Goal: Book appointment/travel/reservation

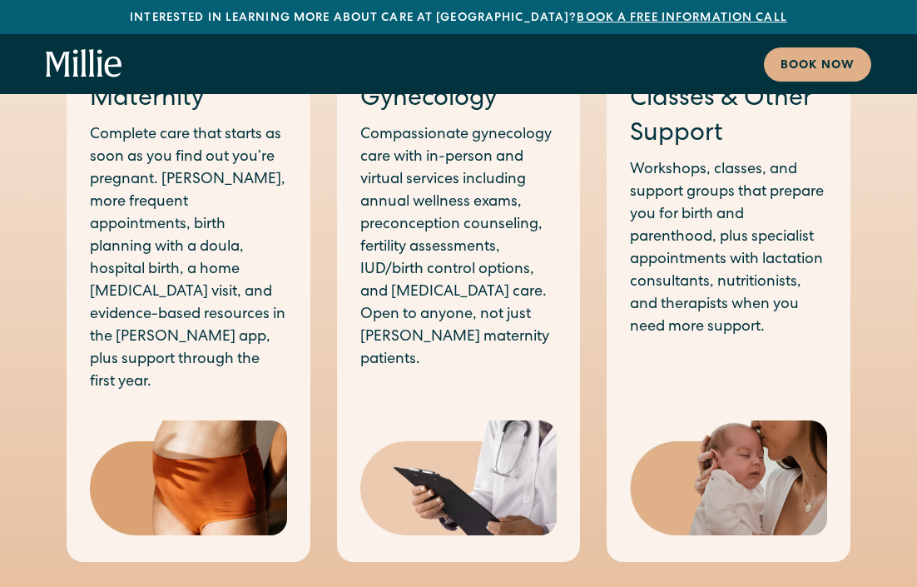
scroll to position [1120, 0]
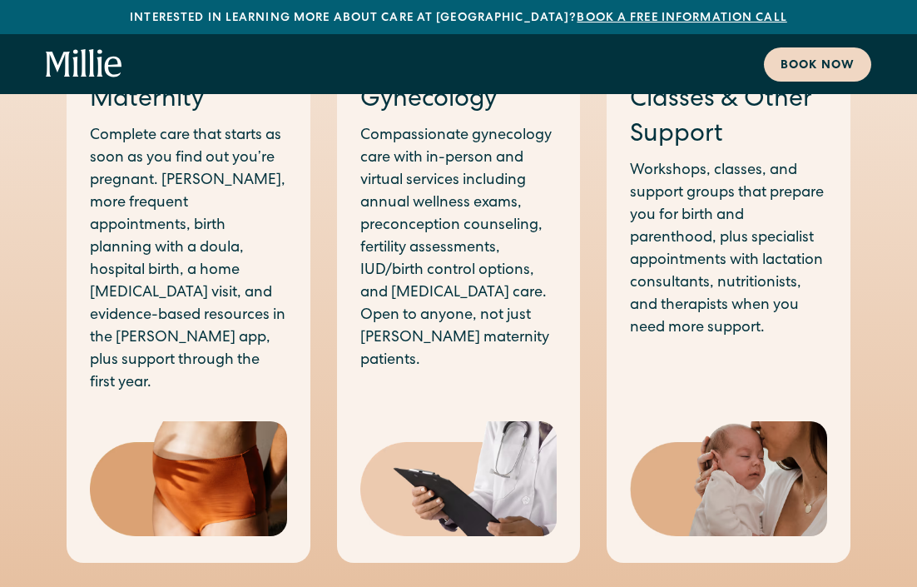
click at [812, 65] on div "Book now" at bounding box center [818, 65] width 74 height 17
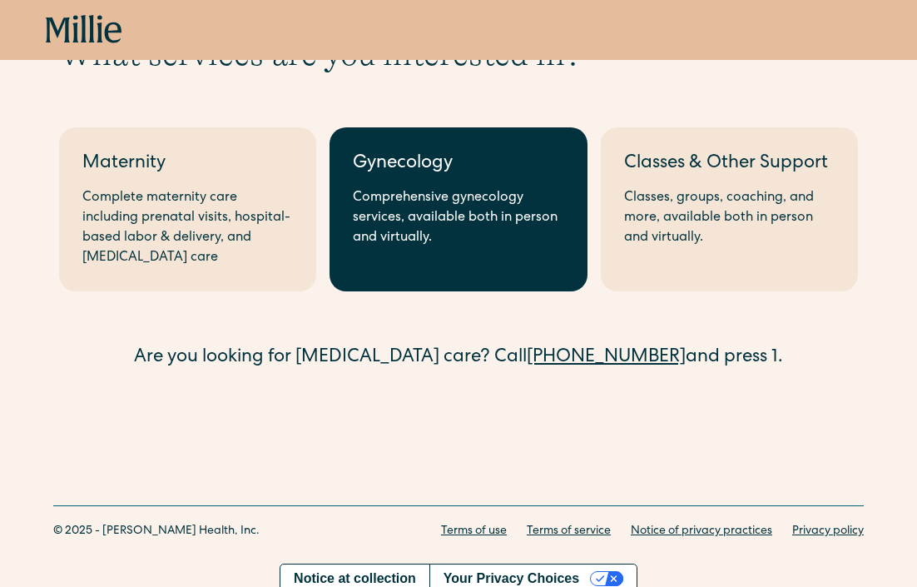
scroll to position [112, 0]
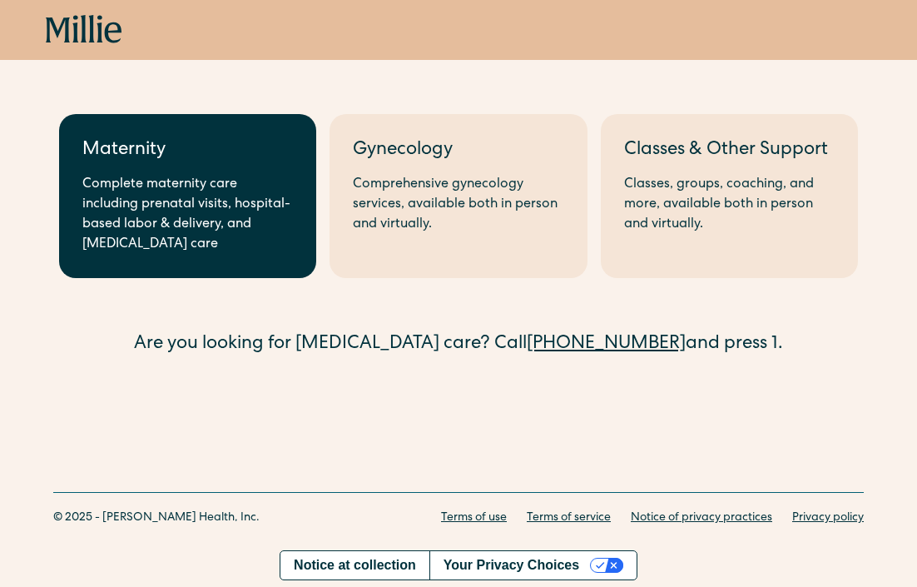
click at [218, 173] on link "Maternity Complete maternity care including prenatal visits, hospital-based lab…" at bounding box center [187, 196] width 257 height 164
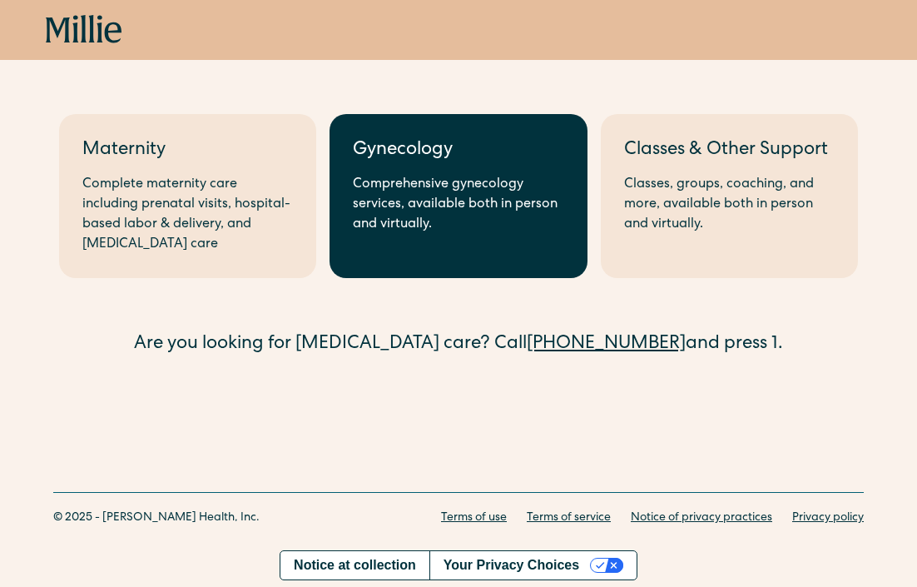
click at [457, 194] on div "Comprehensive gynecology services, available both in person and virtually." at bounding box center [458, 205] width 211 height 60
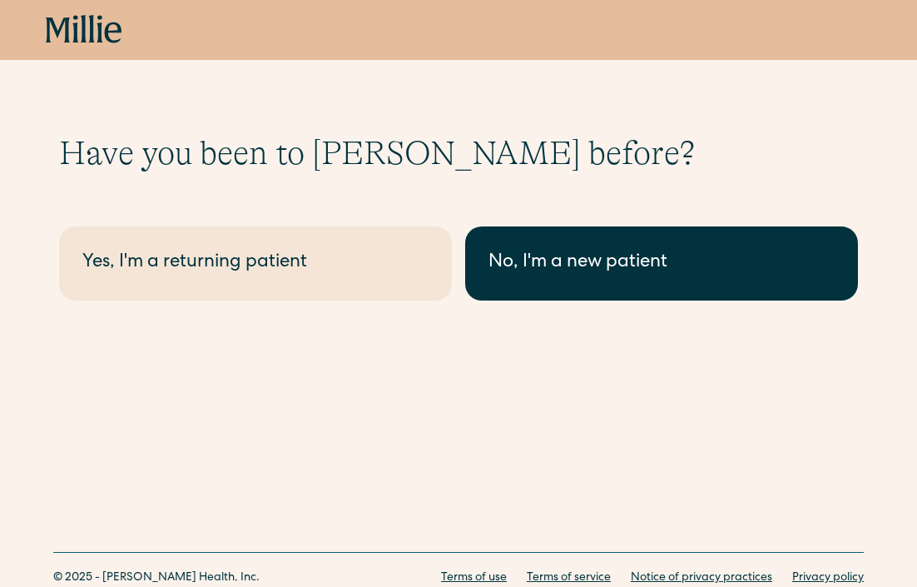
click at [673, 269] on div "No, I'm a new patient" at bounding box center [662, 263] width 346 height 27
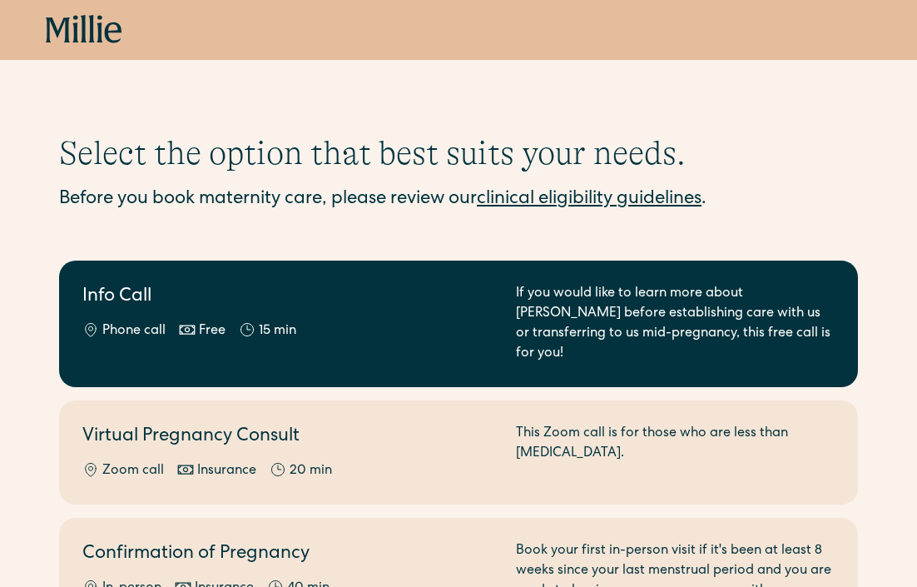
click at [398, 316] on div "Info Call Phone call Free 15 min" at bounding box center [289, 324] width 414 height 80
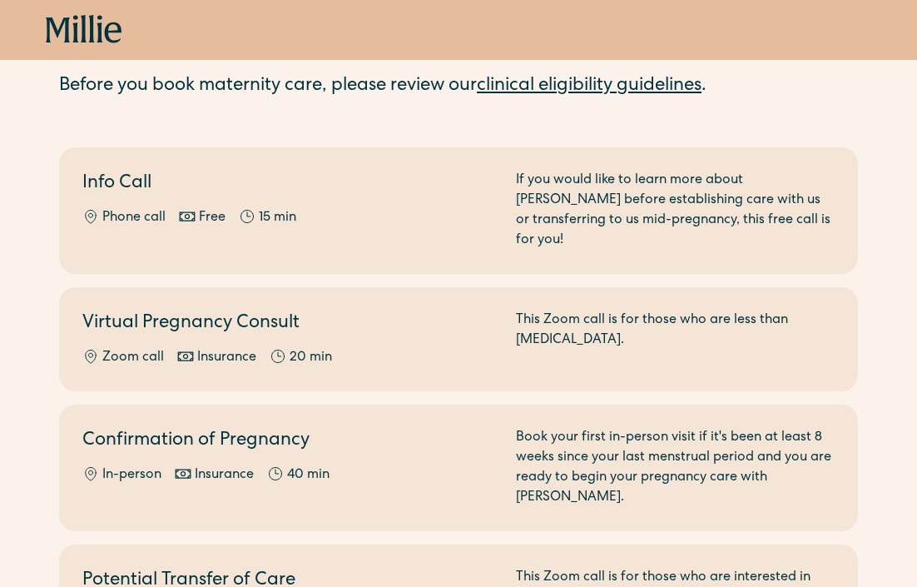
scroll to position [112, 0]
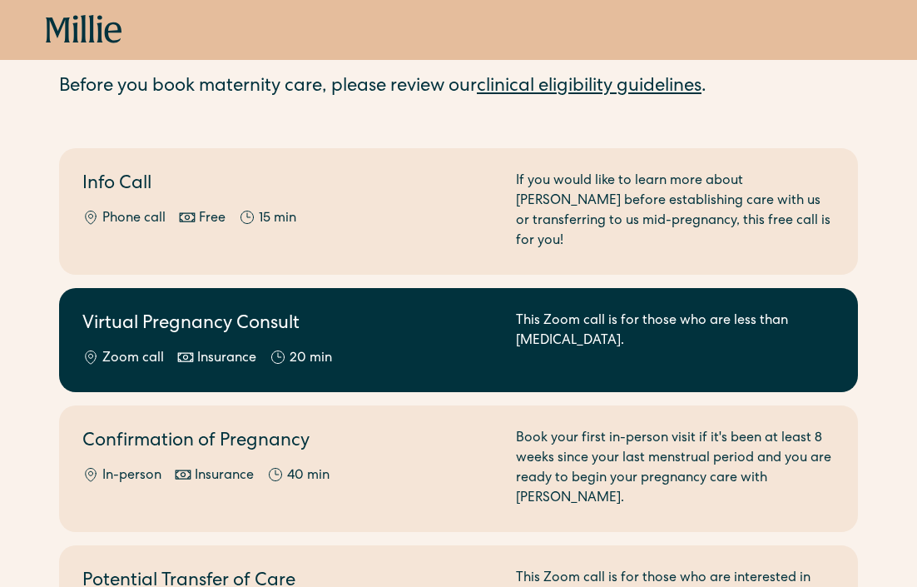
click at [332, 311] on h2 "Virtual Pregnancy Consult" at bounding box center [289, 324] width 414 height 27
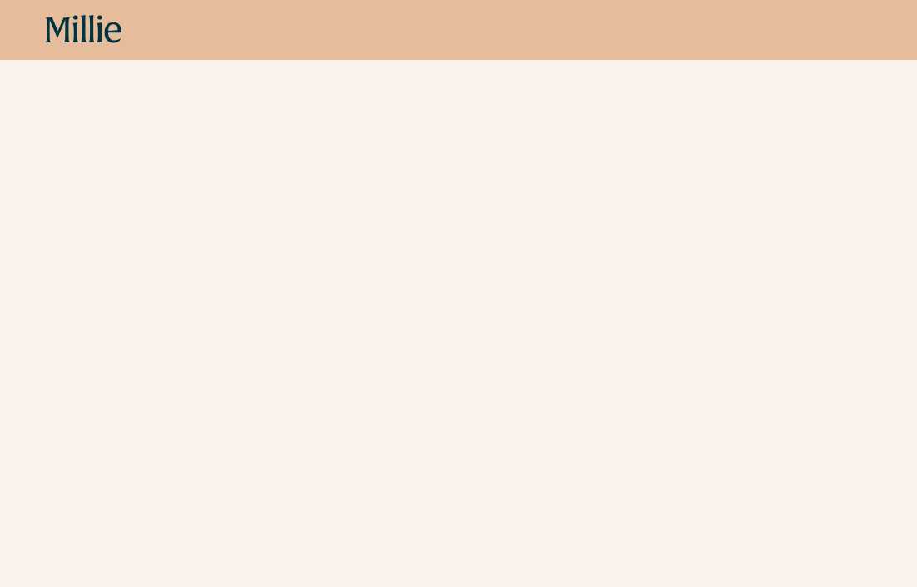
scroll to position [493, 0]
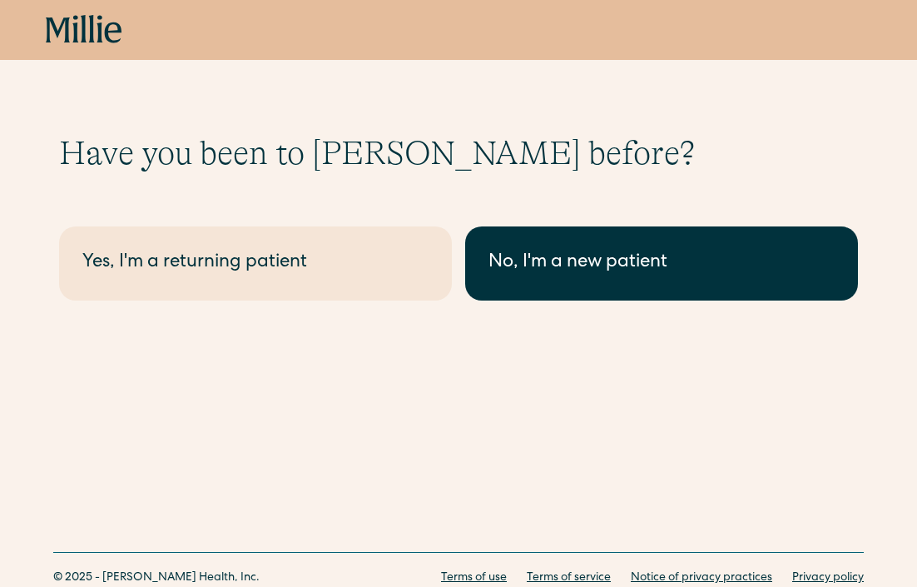
click at [541, 271] on div "No, I'm a new patient" at bounding box center [662, 263] width 346 height 27
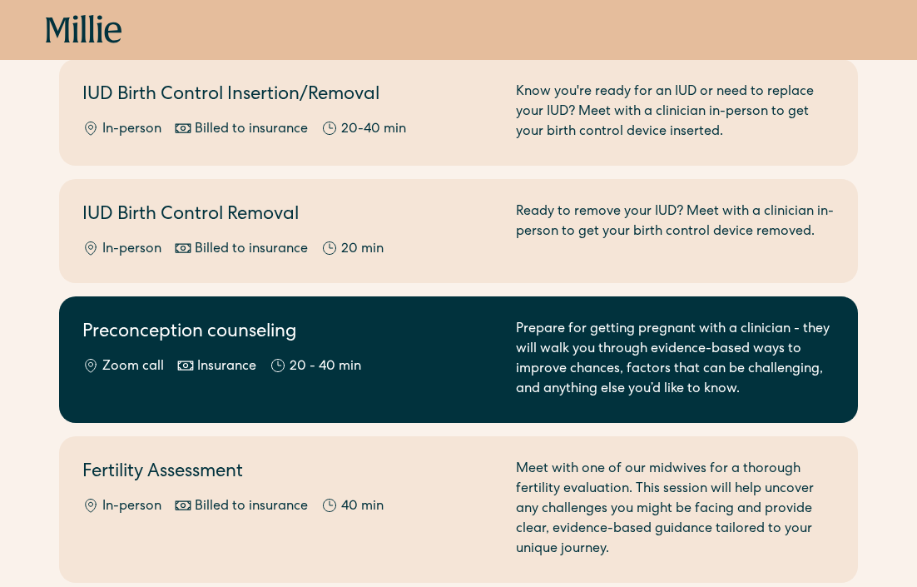
scroll to position [913, 0]
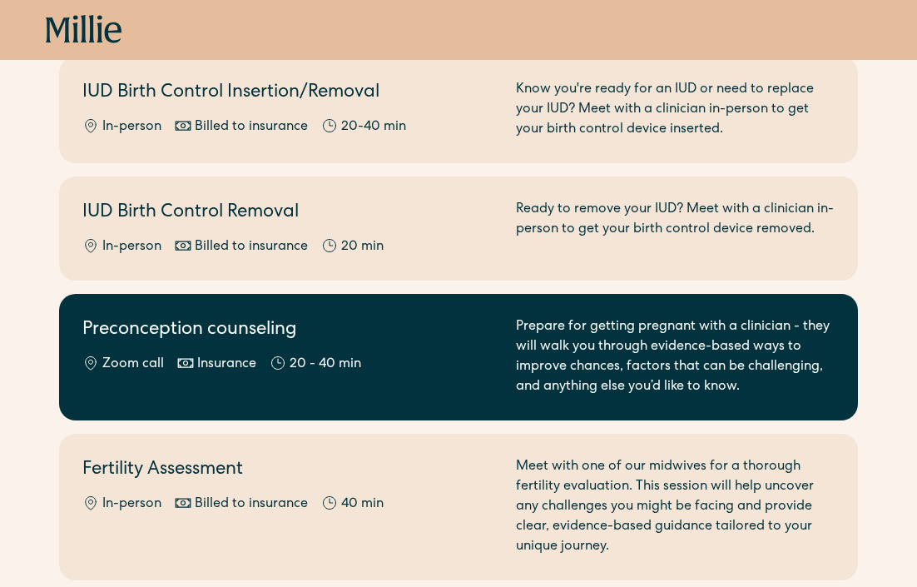
click at [413, 355] on div "Zoom call Insurance 20 - 40 min" at bounding box center [289, 365] width 414 height 20
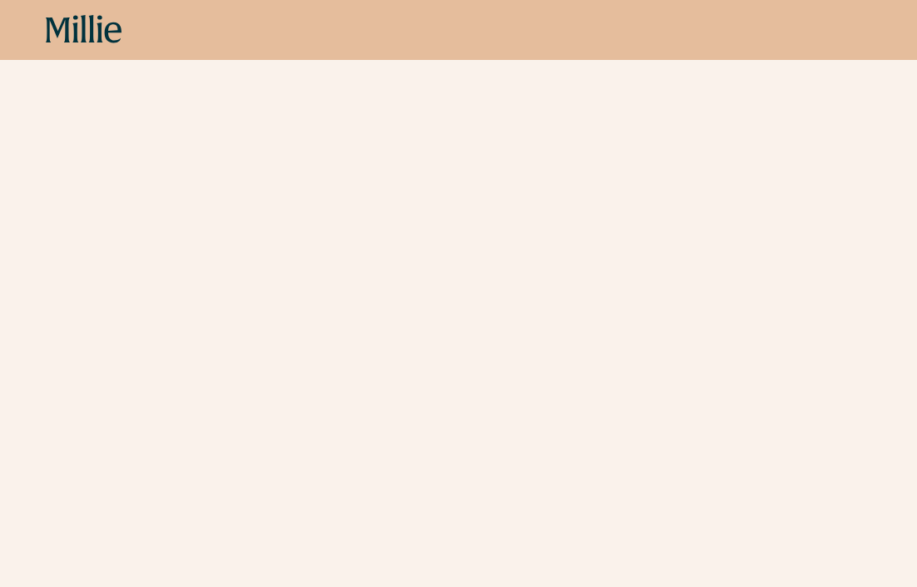
scroll to position [430, 0]
